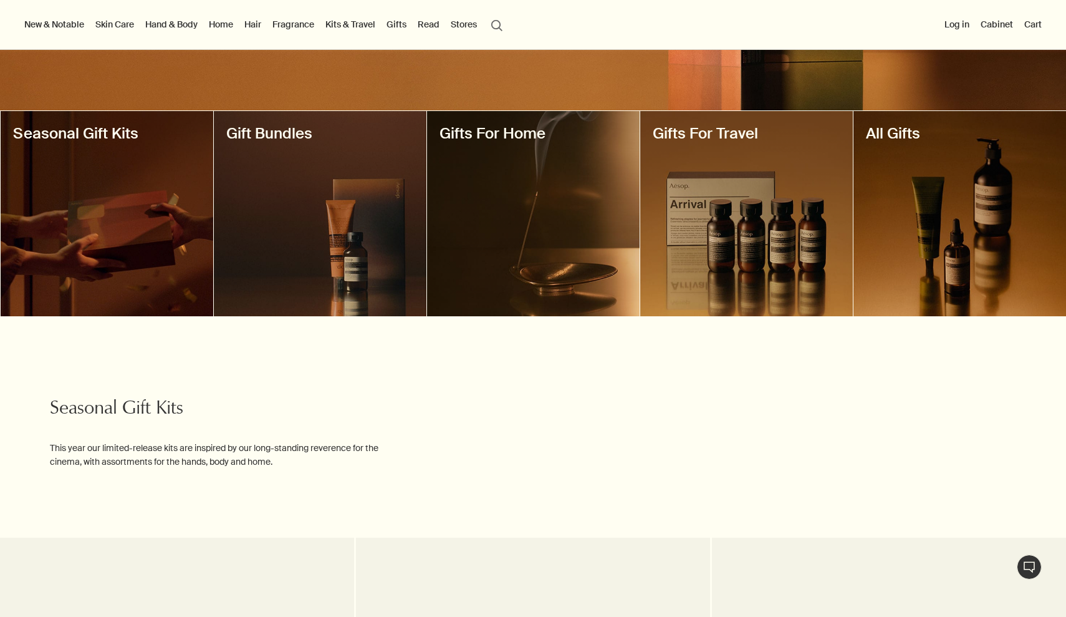
scroll to position [199, 0]
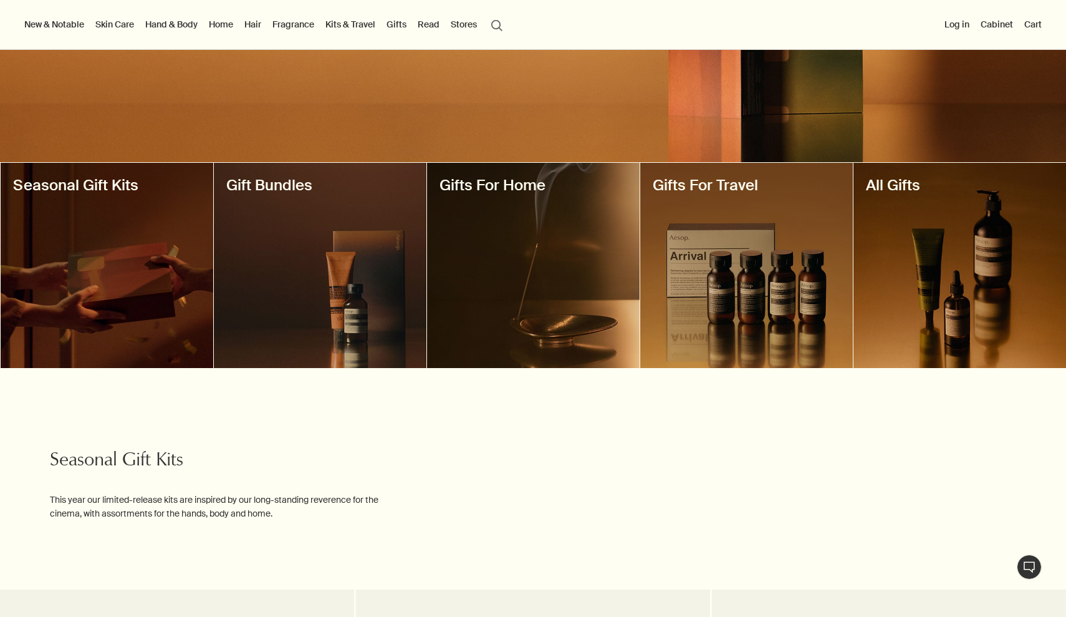
click at [482, 314] on div at bounding box center [533, 265] width 213 height 205
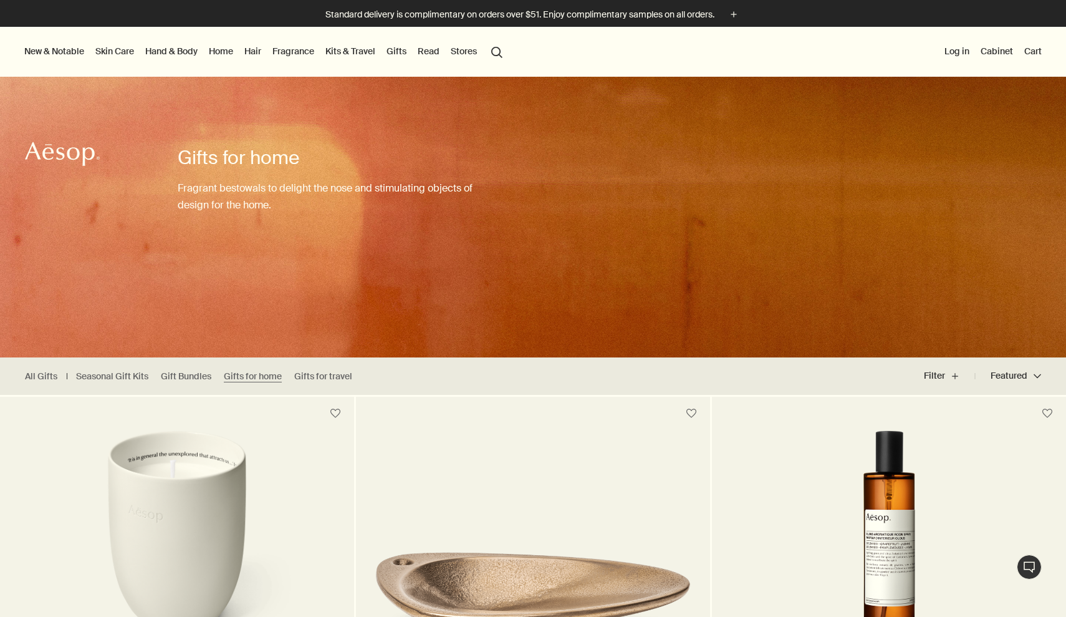
click at [367, 55] on link "Kits & Travel" at bounding box center [350, 51] width 55 height 16
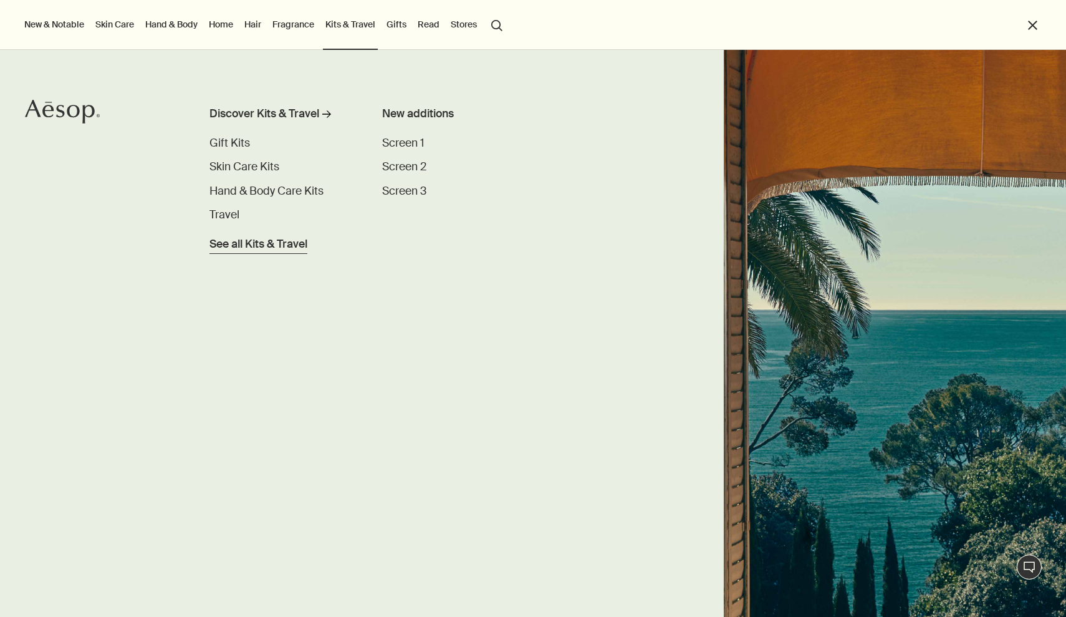
click at [263, 244] on span "See all Kits & Travel" at bounding box center [259, 244] width 98 height 17
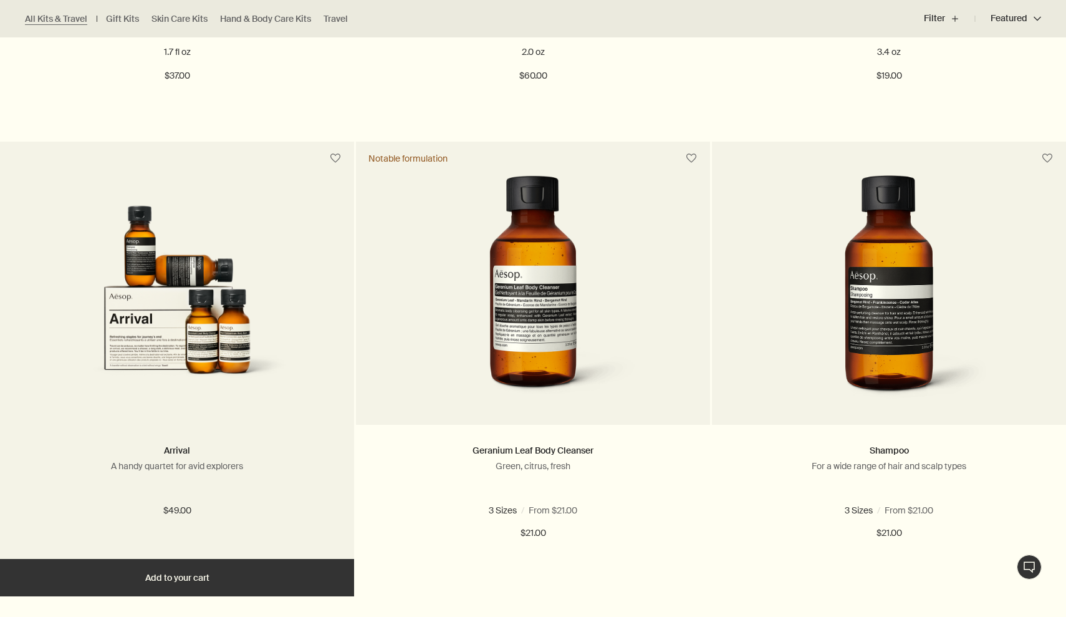
scroll to position [2210, 0]
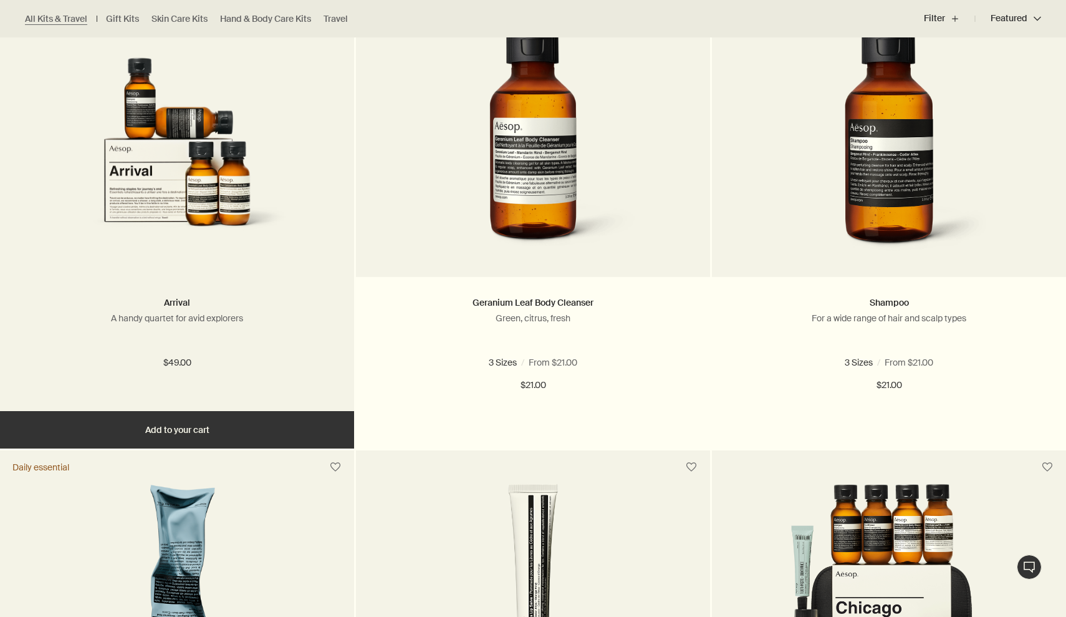
click at [219, 229] on img at bounding box center [177, 142] width 264 height 231
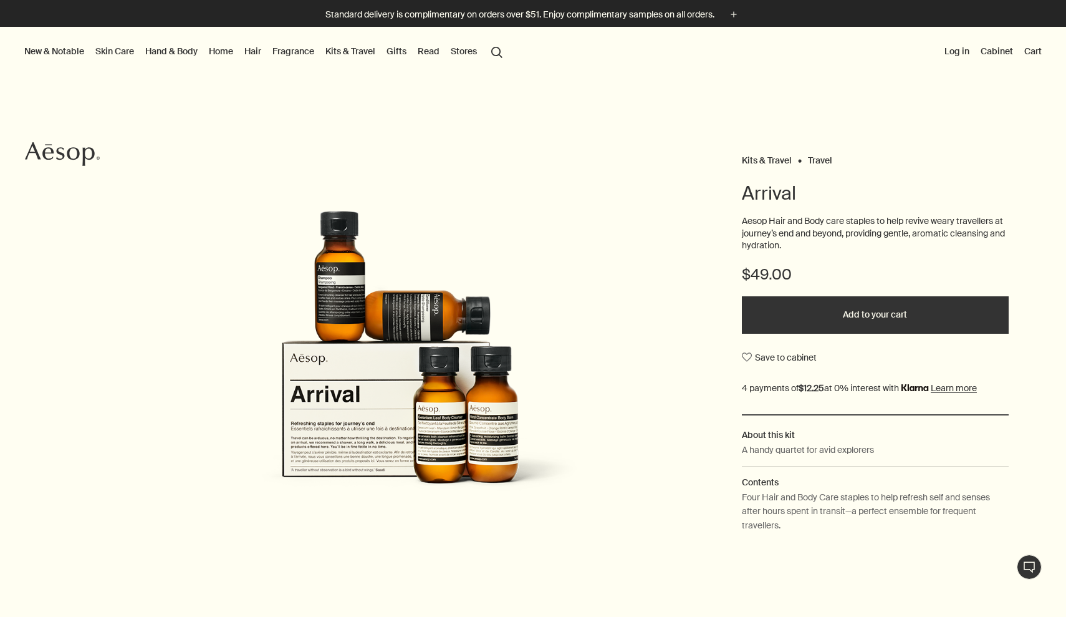
click at [821, 226] on p "Aesop Hair and Body care staples to help revive weary travellers at journey’s e…" at bounding box center [875, 233] width 267 height 37
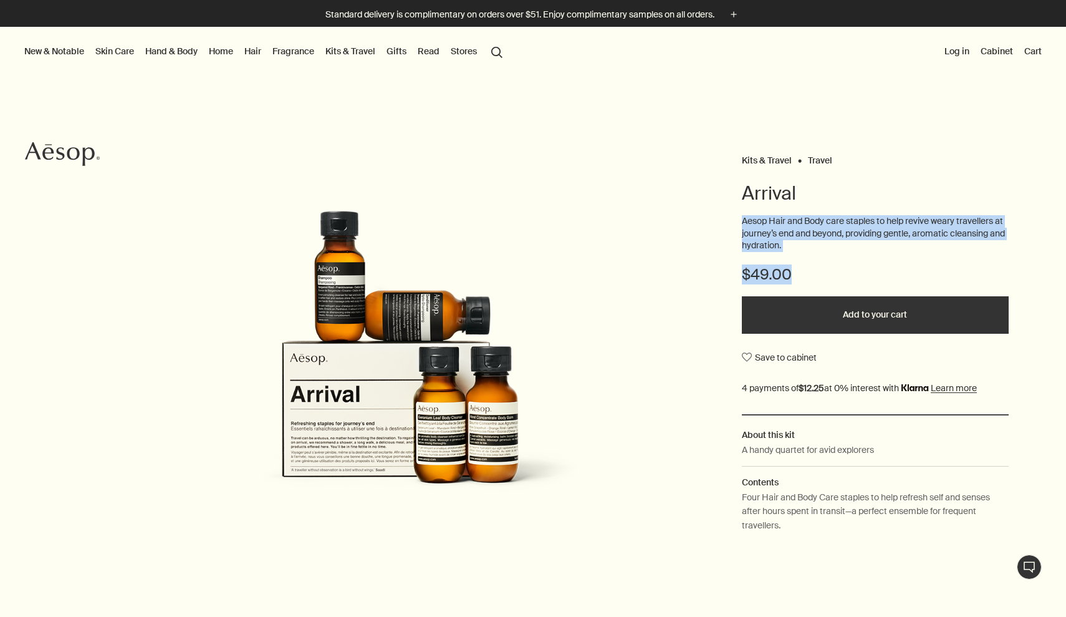
drag, startPoint x: 821, startPoint y: 226, endPoint x: 836, endPoint y: 268, distance: 44.4
click at [836, 268] on div "Arrival Aesop Hair and Body care staples to help revive weary travellers at jou…" at bounding box center [875, 365] width 267 height 369
click at [836, 268] on div "$49.00" at bounding box center [875, 280] width 267 height 32
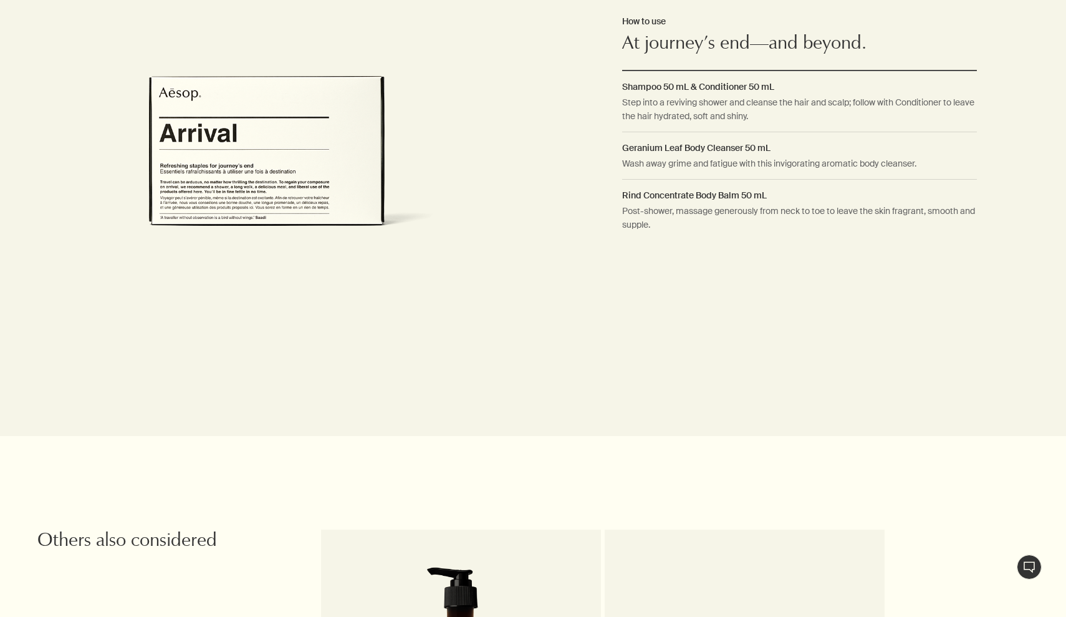
scroll to position [931, 0]
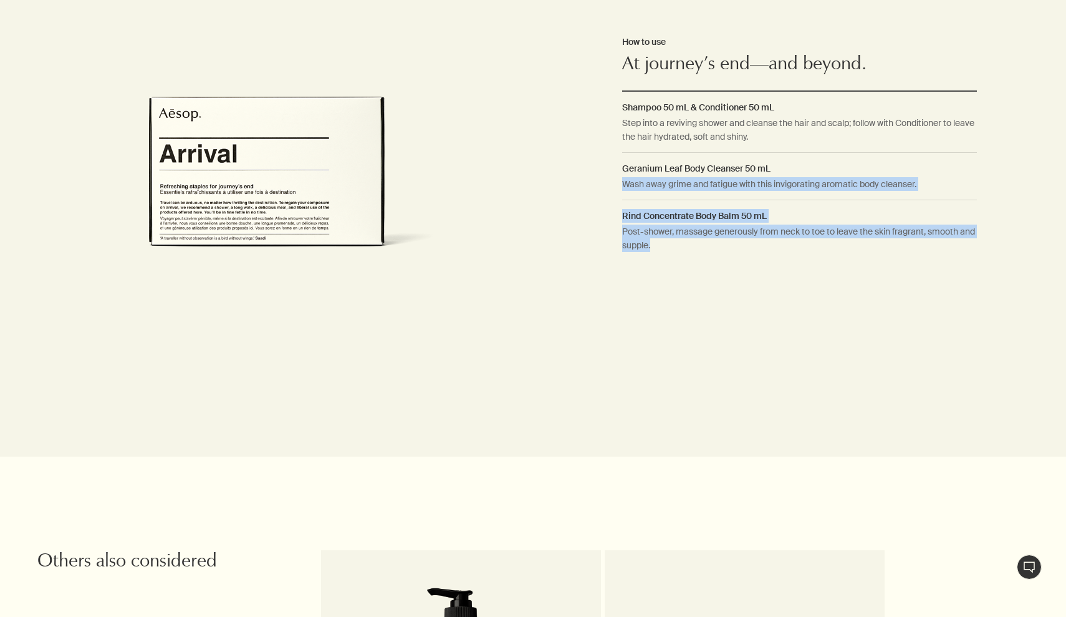
drag, startPoint x: 654, startPoint y: 268, endPoint x: 689, endPoint y: 169, distance: 104.7
click at [689, 169] on div "How to use At journey’s end—and beyond. Shampoo 50 mL & Conditioner 50 mL Step …" at bounding box center [799, 147] width 355 height 369
click at [689, 169] on dl "Shampoo 50 mL & Conditioner 50 mL Step into a reviving shower and cleanse the h…" at bounding box center [799, 180] width 355 height 160
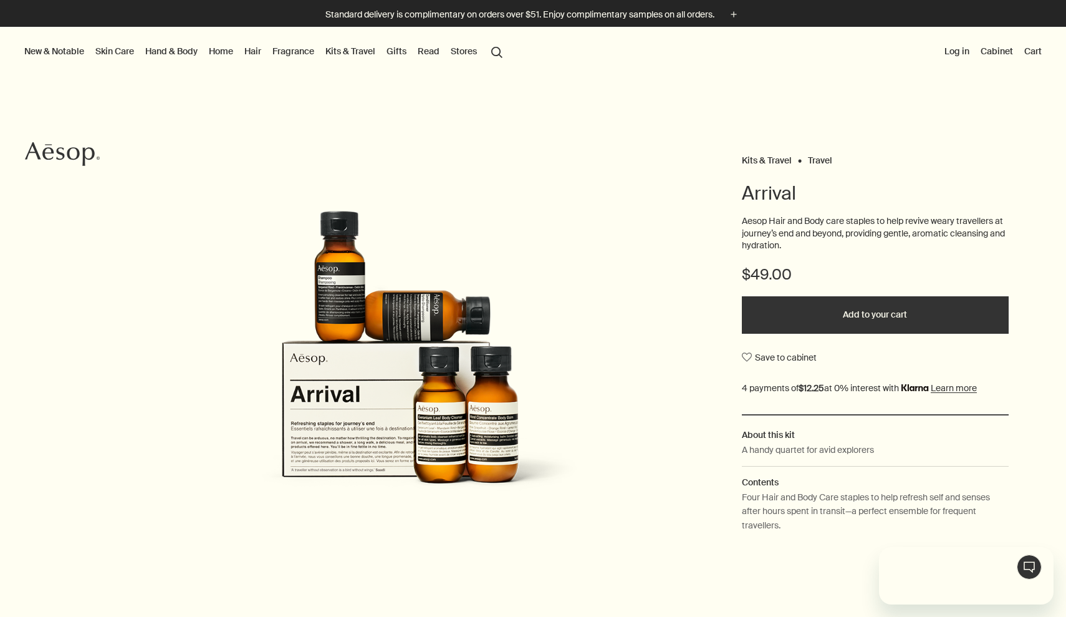
scroll to position [0, 0]
click at [261, 49] on link "Hair" at bounding box center [253, 51] width 22 height 16
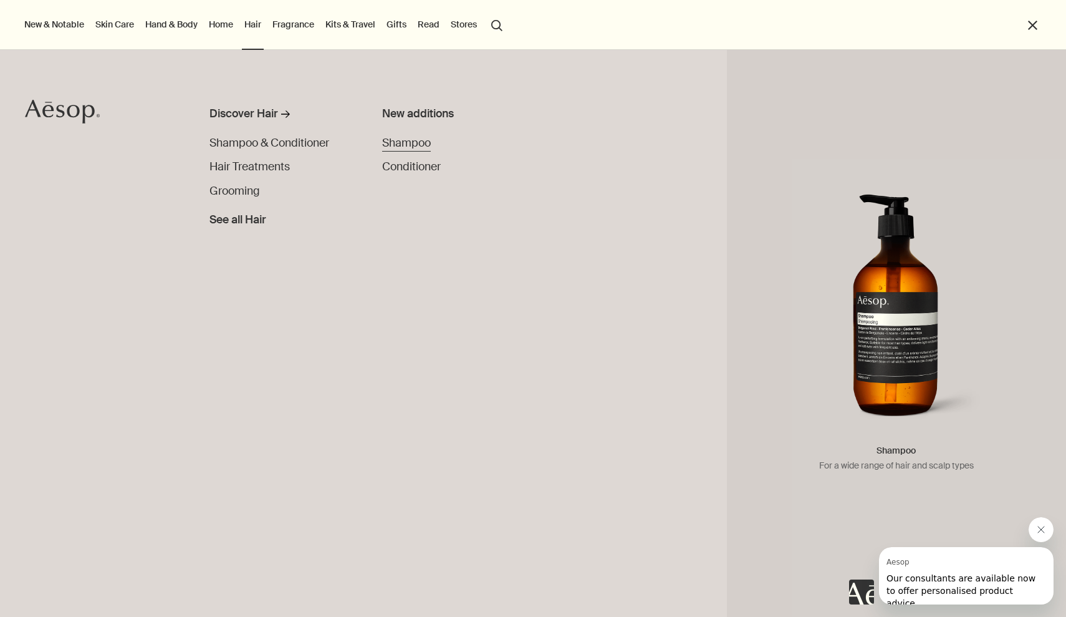
click at [392, 137] on span "Shampoo" at bounding box center [406, 143] width 49 height 14
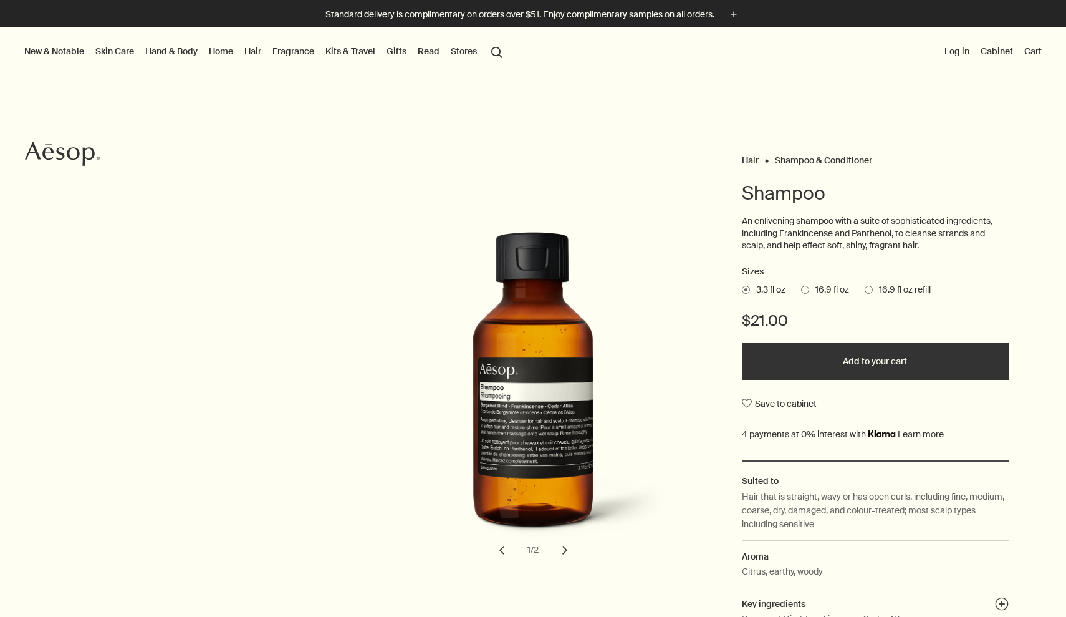
click at [122, 54] on link "Skin Care" at bounding box center [115, 51] width 44 height 16
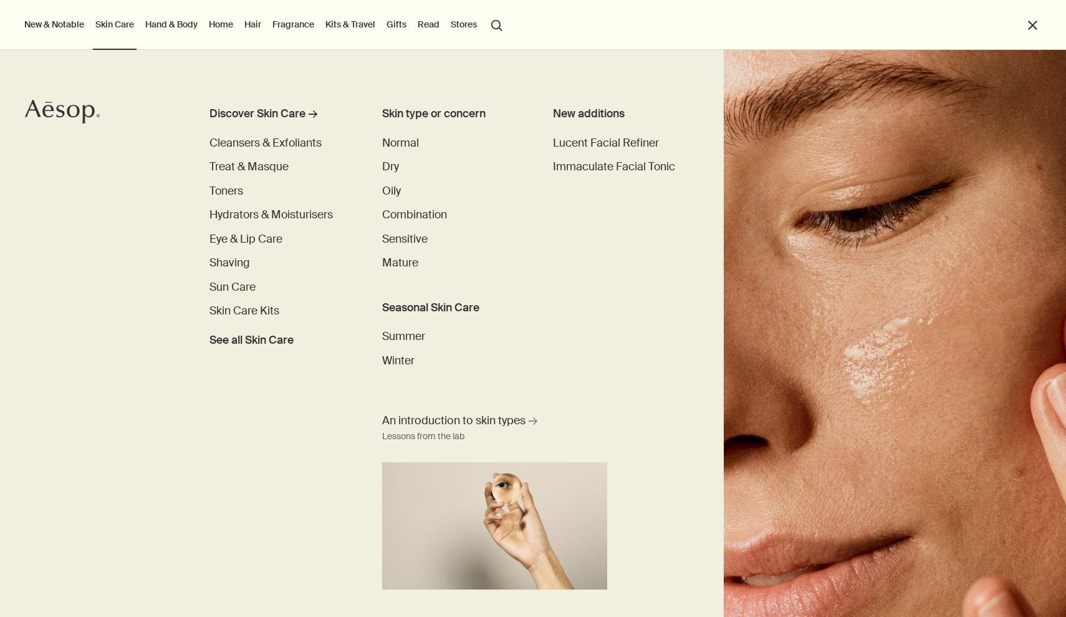
click at [261, 24] on link "Hair" at bounding box center [253, 24] width 22 height 16
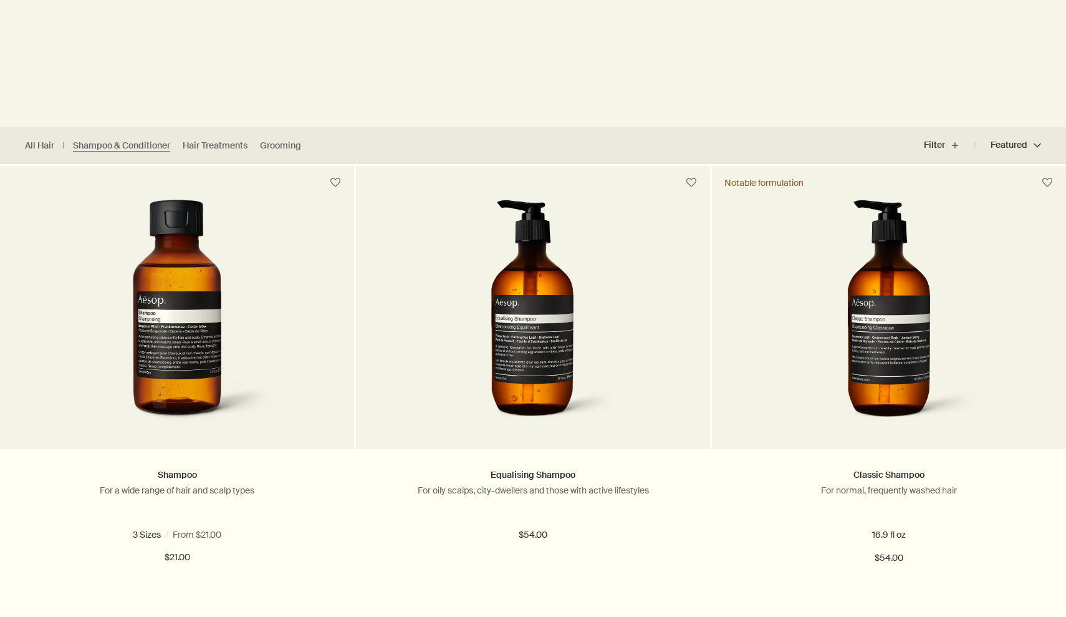
scroll to position [269, 0]
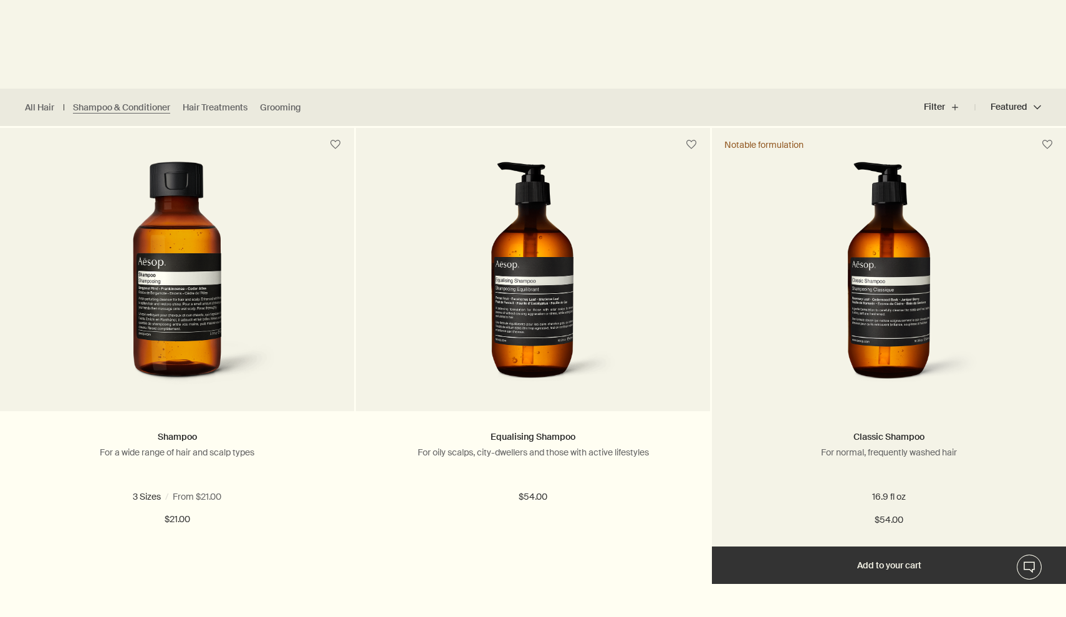
click at [824, 296] on img at bounding box center [889, 277] width 186 height 231
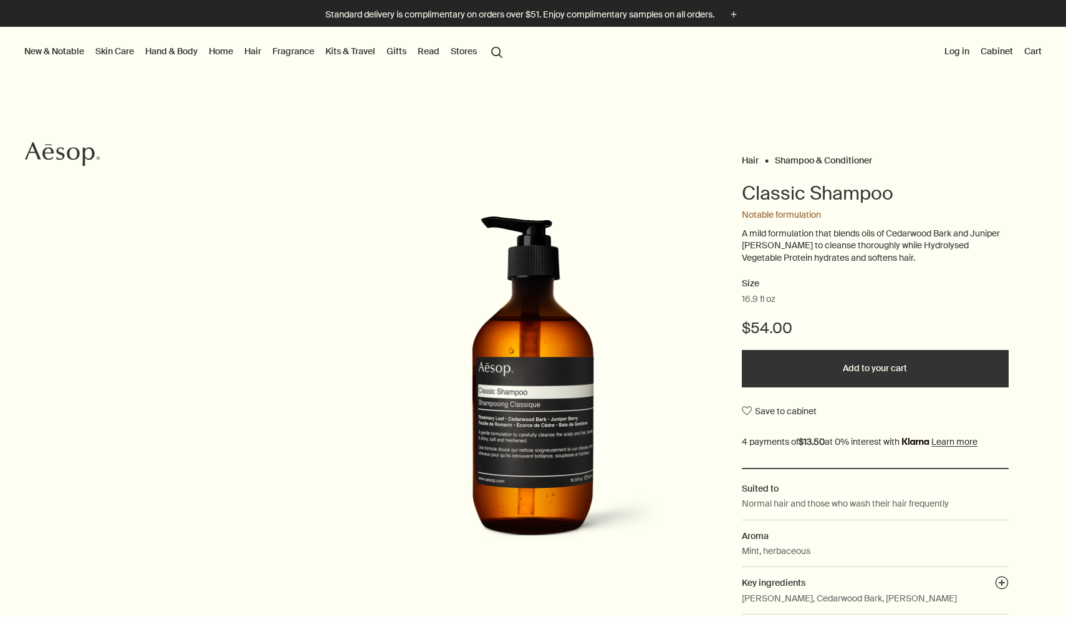
click at [753, 296] on span "16.9 fl oz" at bounding box center [759, 299] width 34 height 12
copy span "16.9 fl oz"
click at [864, 293] on div "16.9 fl oz" at bounding box center [875, 299] width 267 height 12
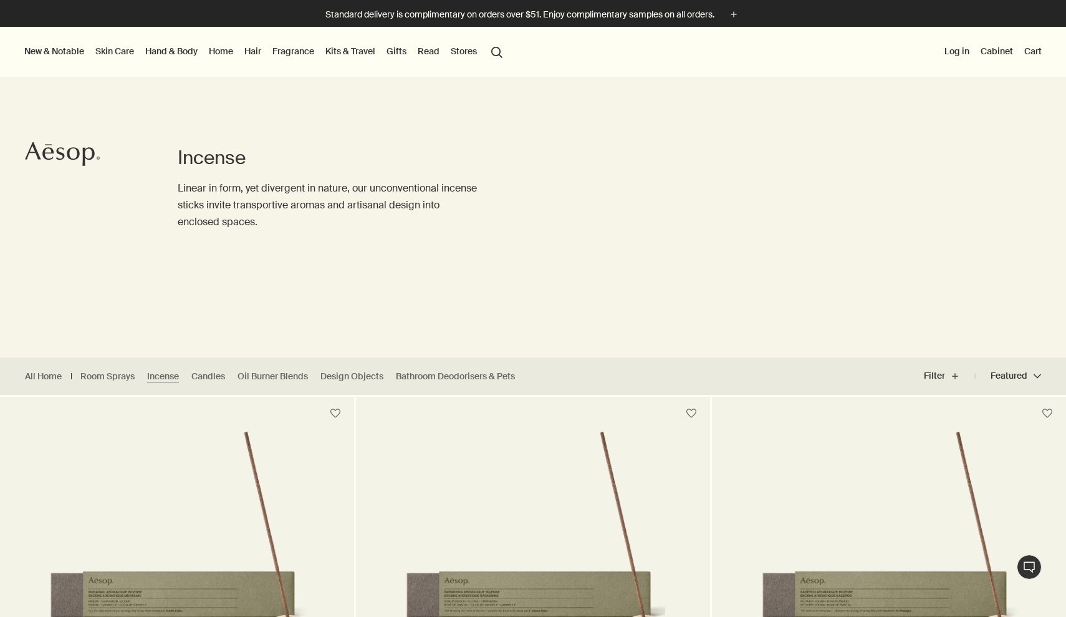
click at [220, 48] on link "Home" at bounding box center [220, 51] width 29 height 16
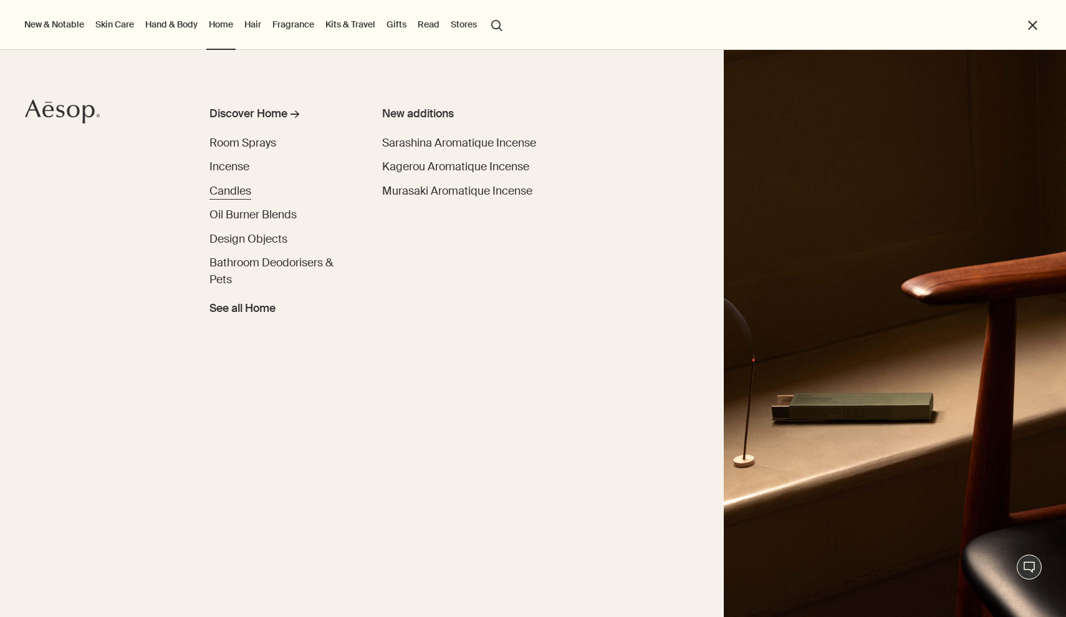
click at [238, 188] on span "Candles" at bounding box center [231, 191] width 42 height 14
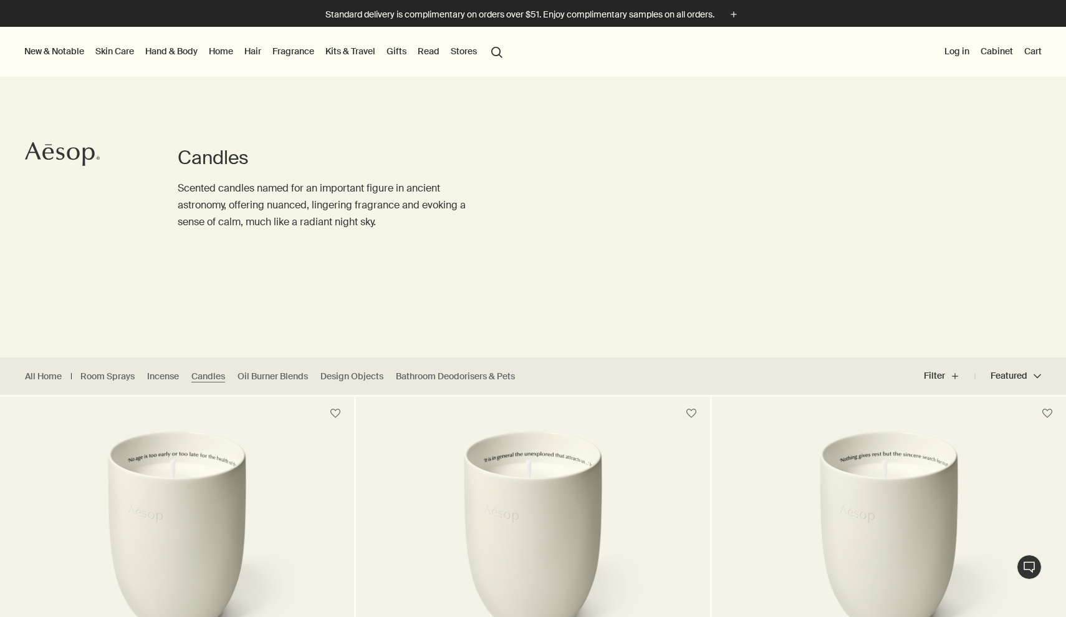
click at [218, 51] on link "Home" at bounding box center [220, 51] width 29 height 16
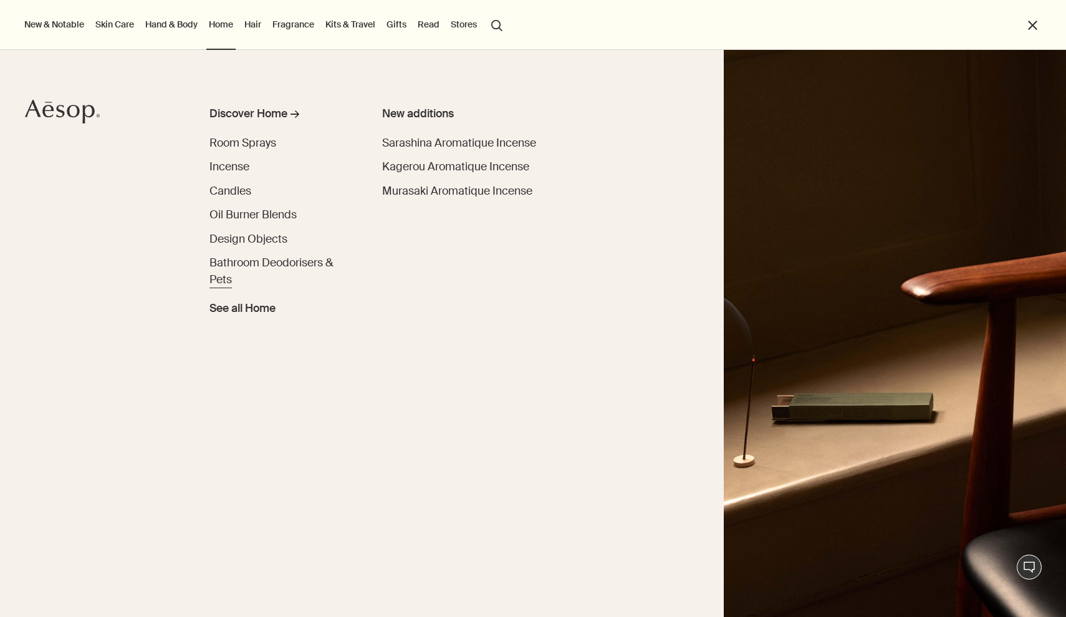
click at [249, 263] on span "Bathroom Deodorisers & Pets" at bounding box center [271, 271] width 123 height 31
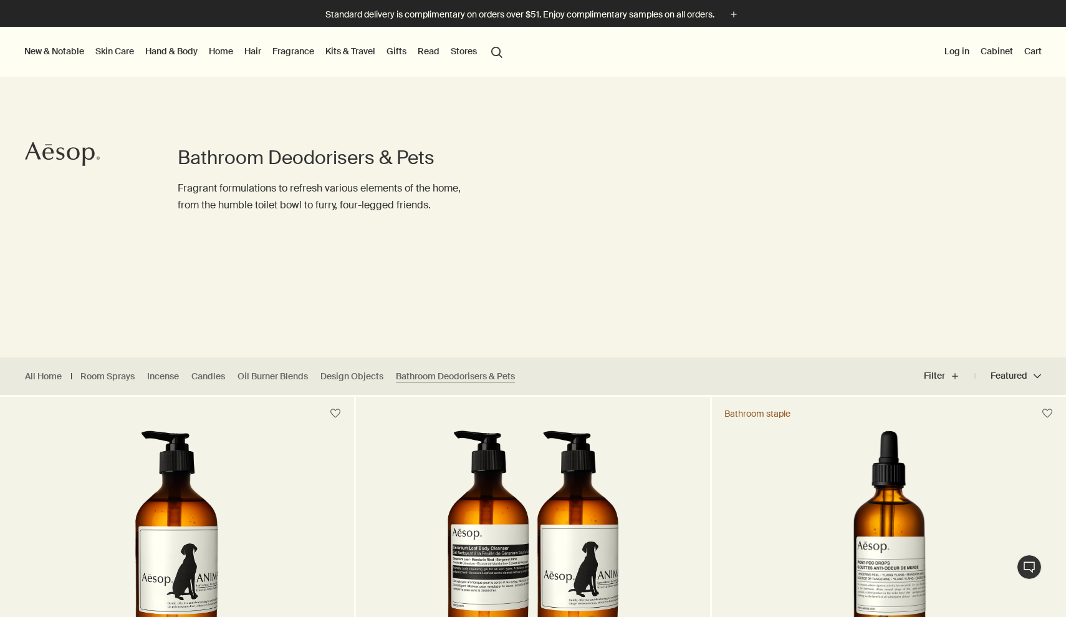
click at [221, 53] on link "Home" at bounding box center [220, 51] width 29 height 16
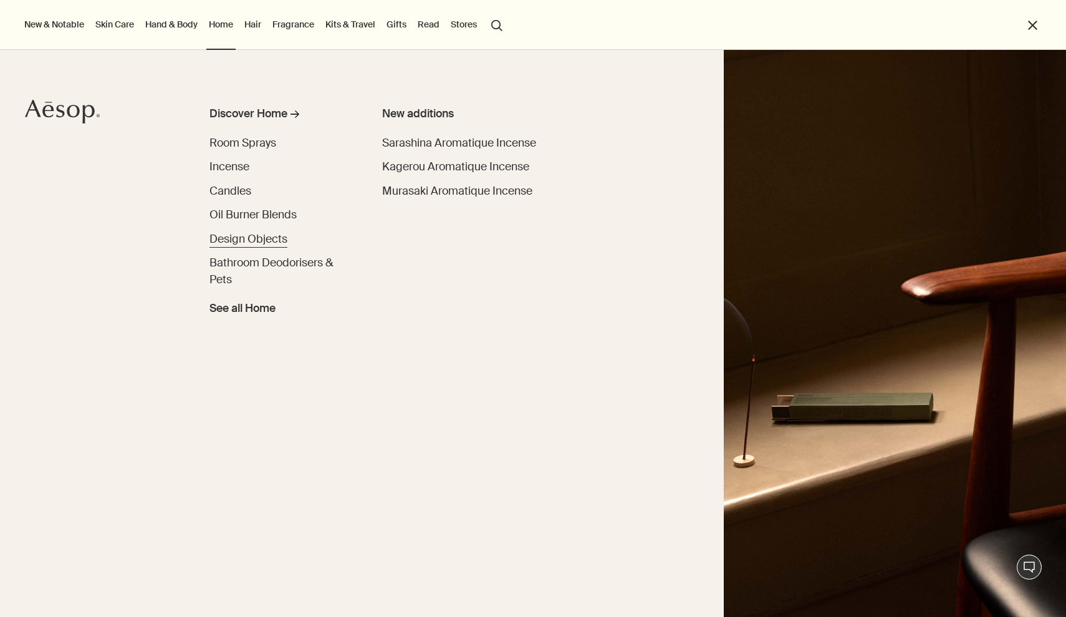
click at [256, 232] on span "Design Objects" at bounding box center [249, 239] width 78 height 14
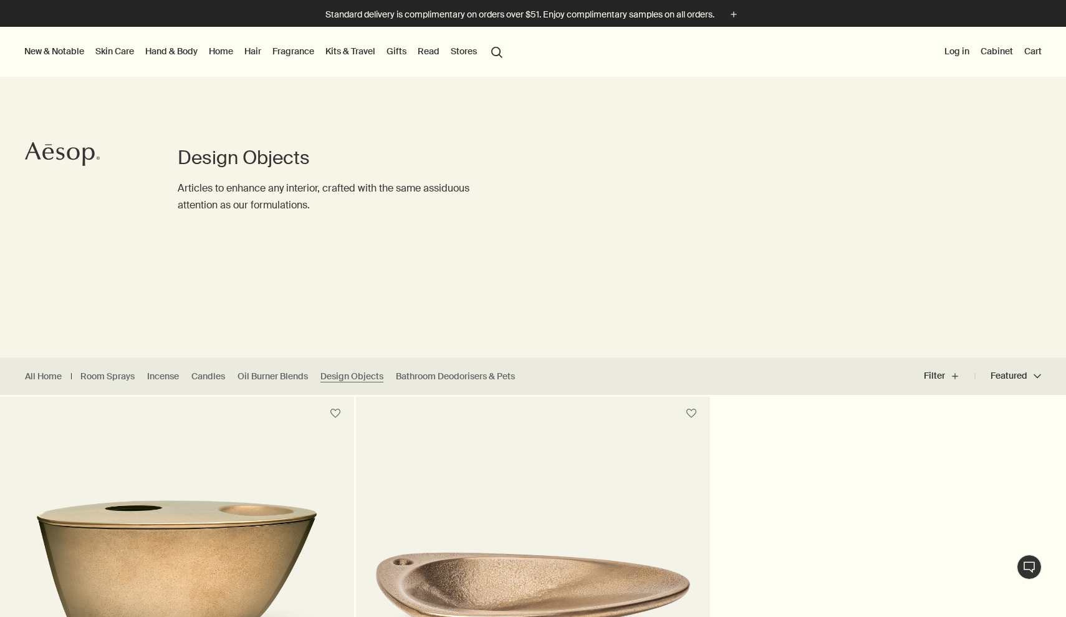
click at [282, 51] on link "Fragrance" at bounding box center [293, 51] width 47 height 16
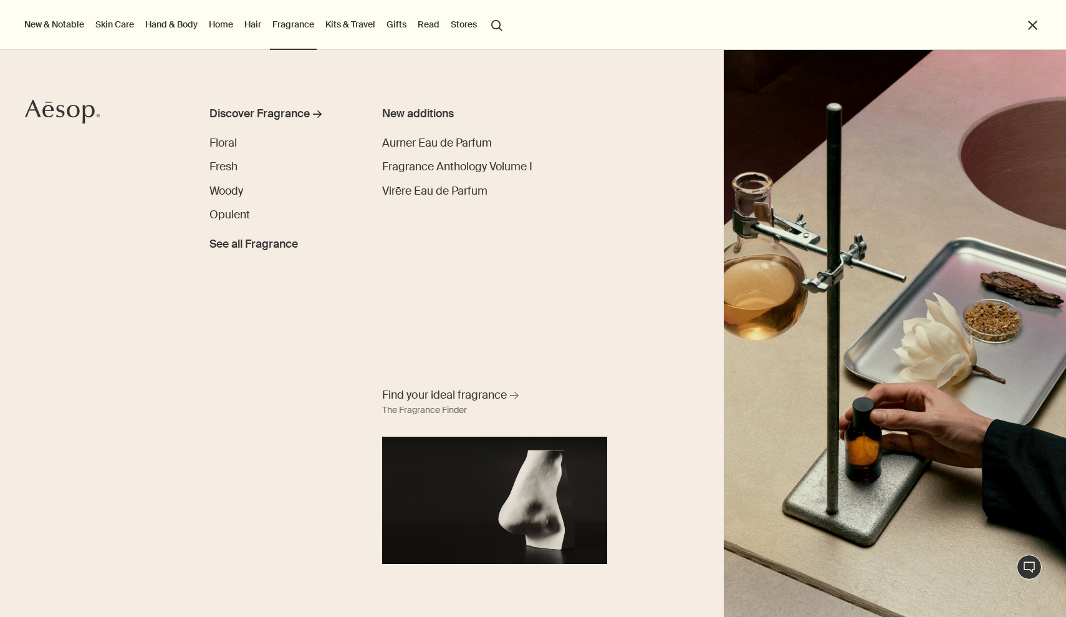
click at [256, 22] on link "Hair" at bounding box center [253, 24] width 22 height 16
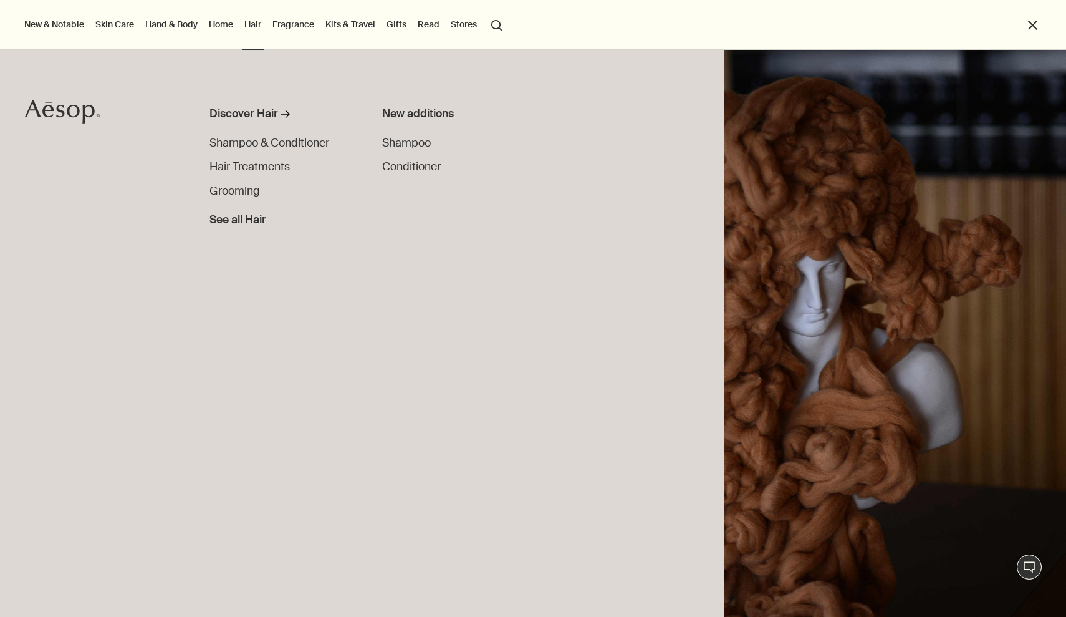
click at [228, 26] on link "Home" at bounding box center [220, 24] width 29 height 16
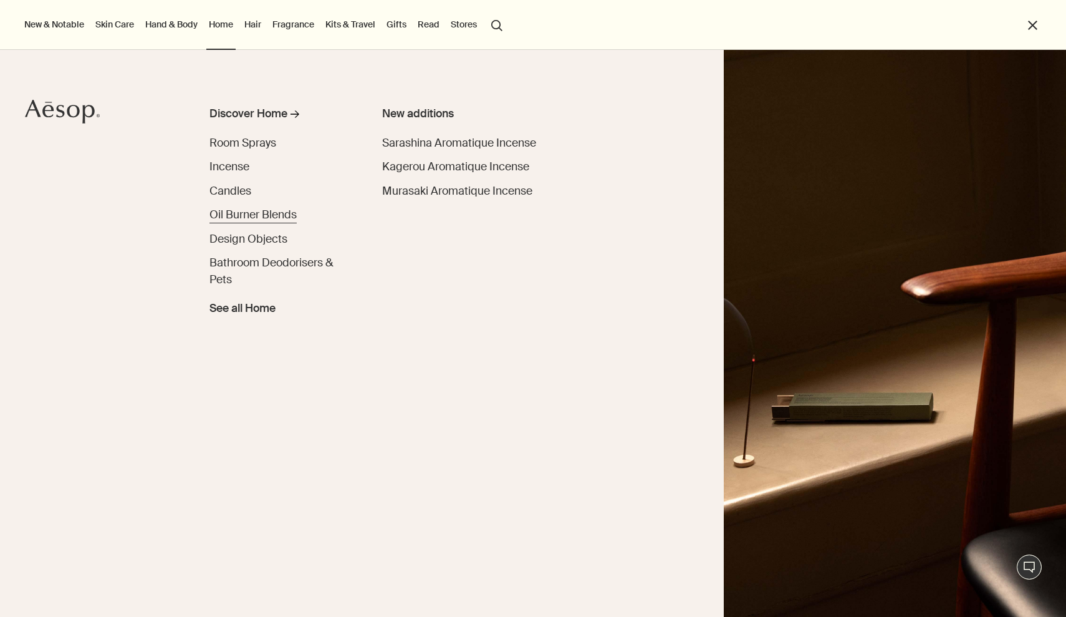
click at [241, 211] on span "Oil Burner Blends" at bounding box center [253, 215] width 87 height 14
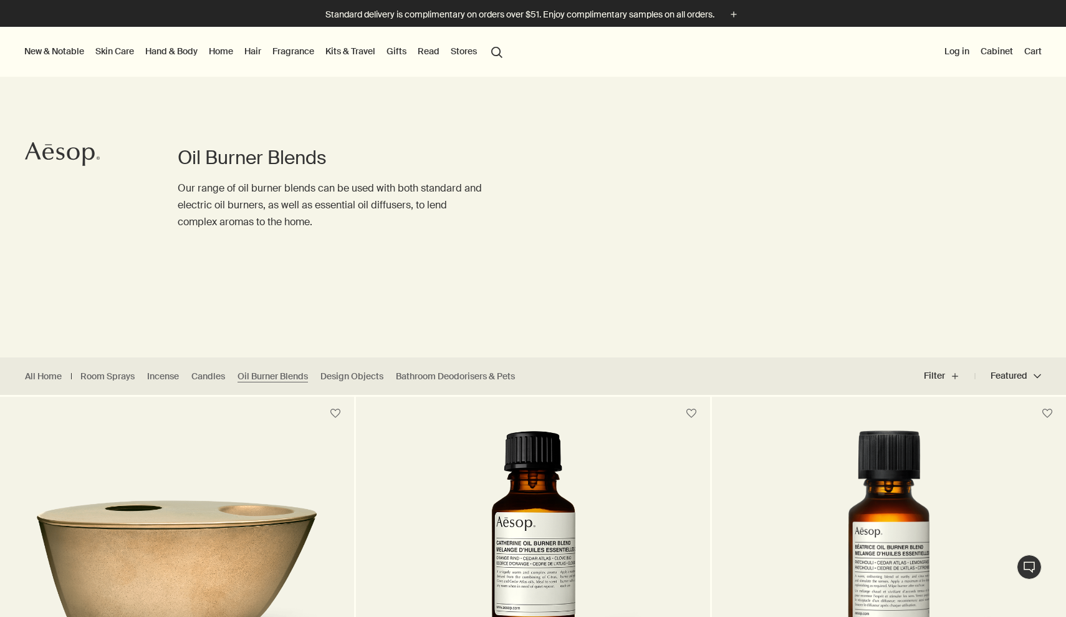
click at [184, 53] on link "Hand & Body" at bounding box center [171, 51] width 57 height 16
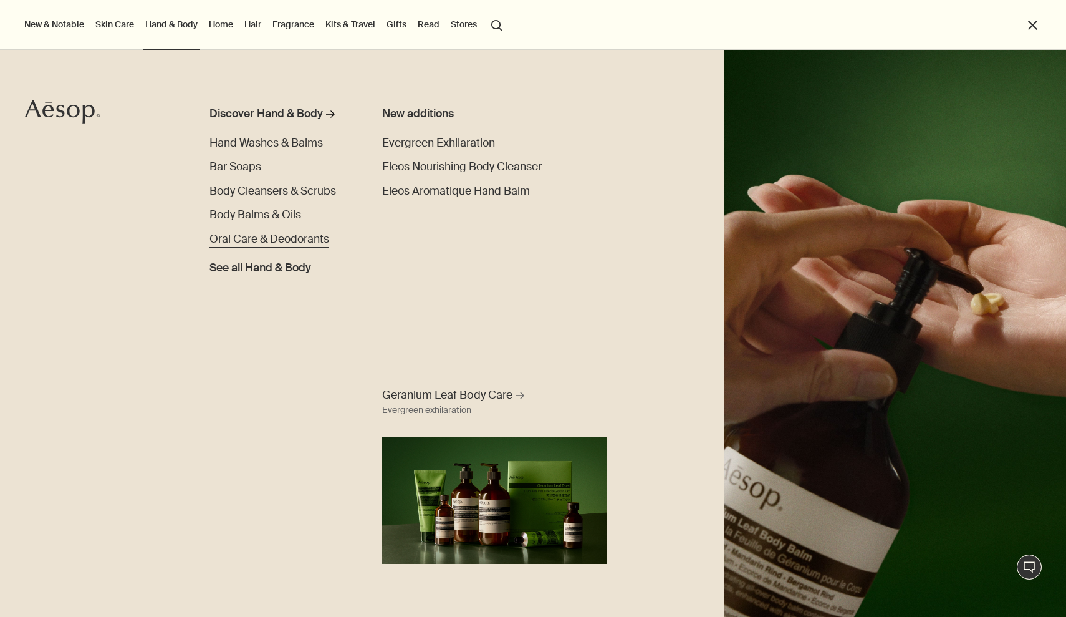
click at [281, 241] on span "Oral Care & Deodorants" at bounding box center [270, 239] width 120 height 14
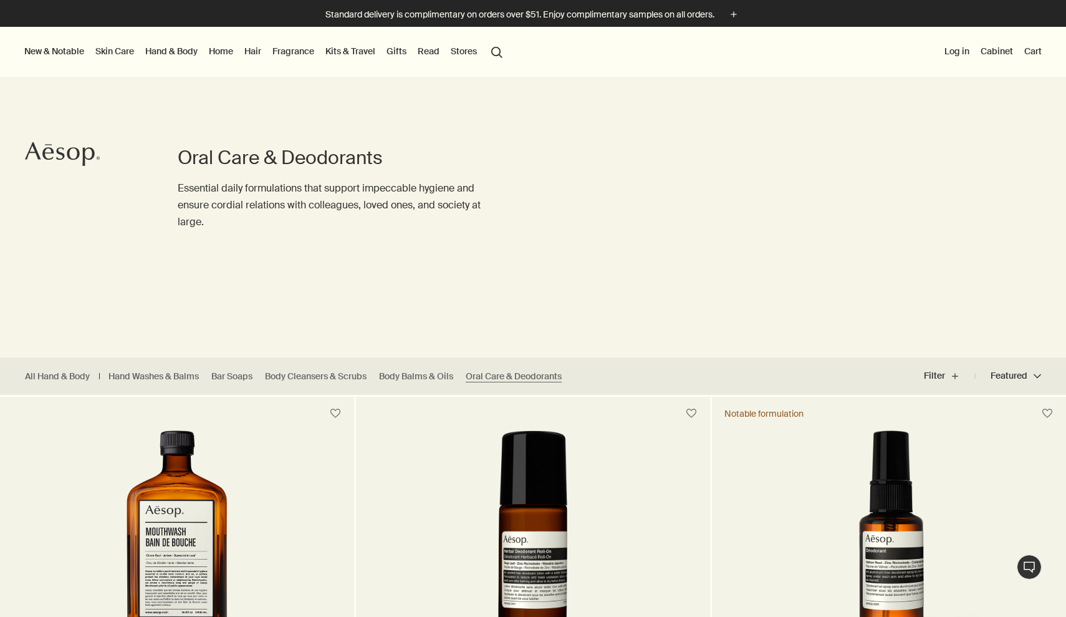
click at [350, 52] on link "Kits & Travel" at bounding box center [350, 51] width 55 height 16
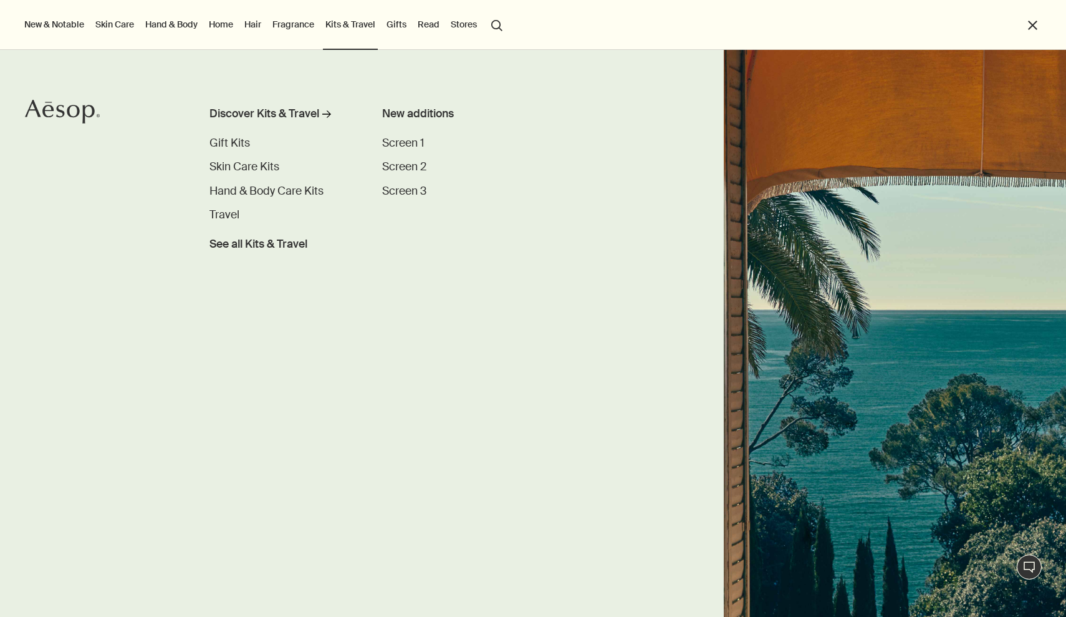
click at [293, 27] on link "Fragrance" at bounding box center [293, 24] width 47 height 16
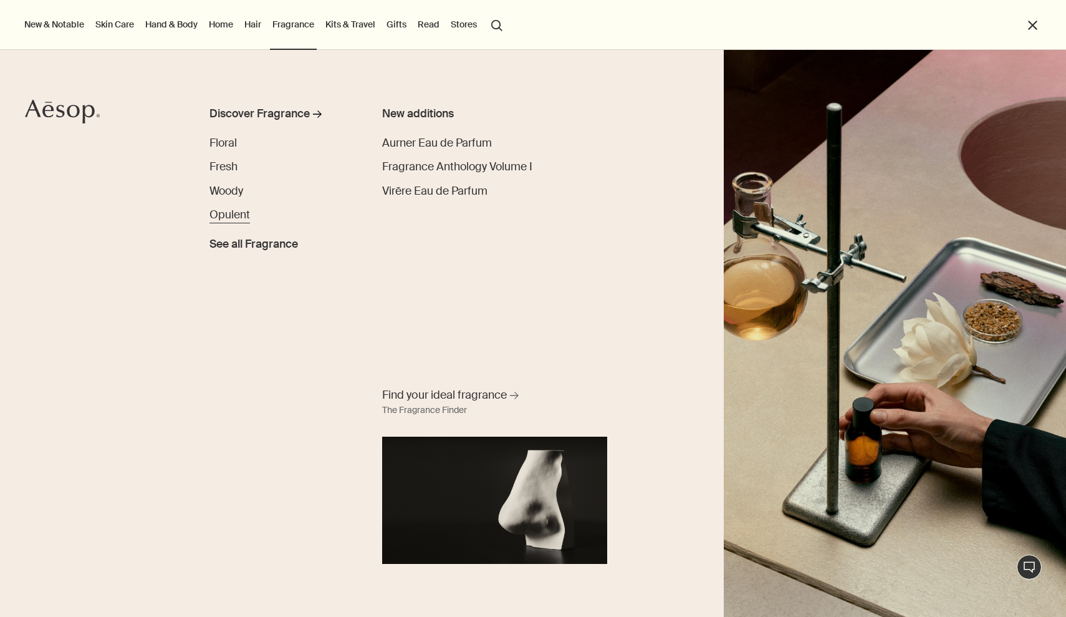
click at [241, 215] on span "Opulent" at bounding box center [230, 215] width 41 height 14
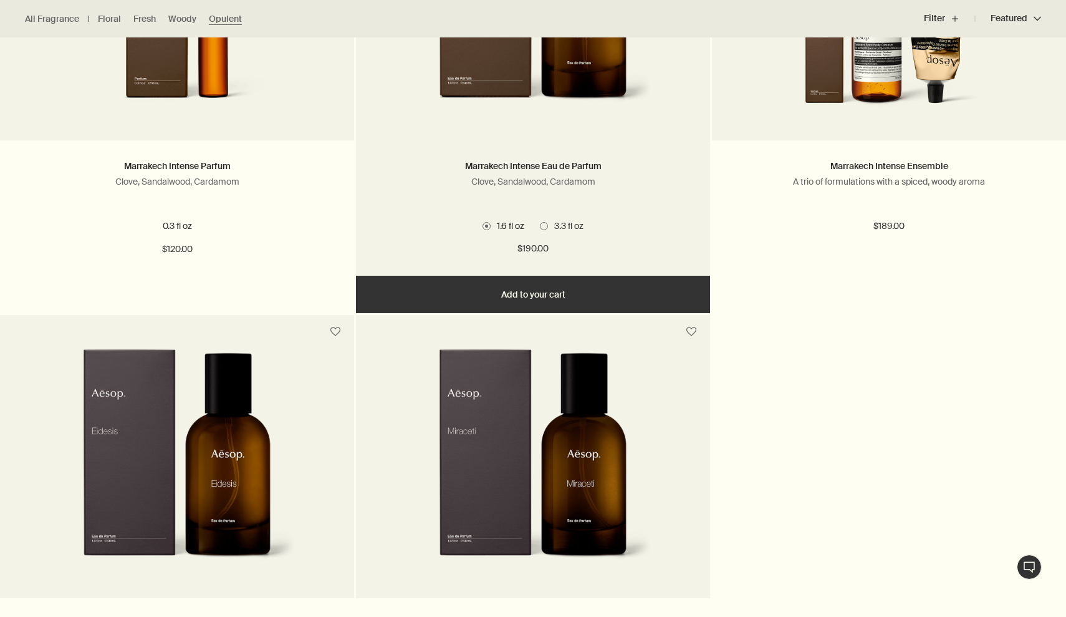
scroll to position [540, 0]
